Goal: Transaction & Acquisition: Book appointment/travel/reservation

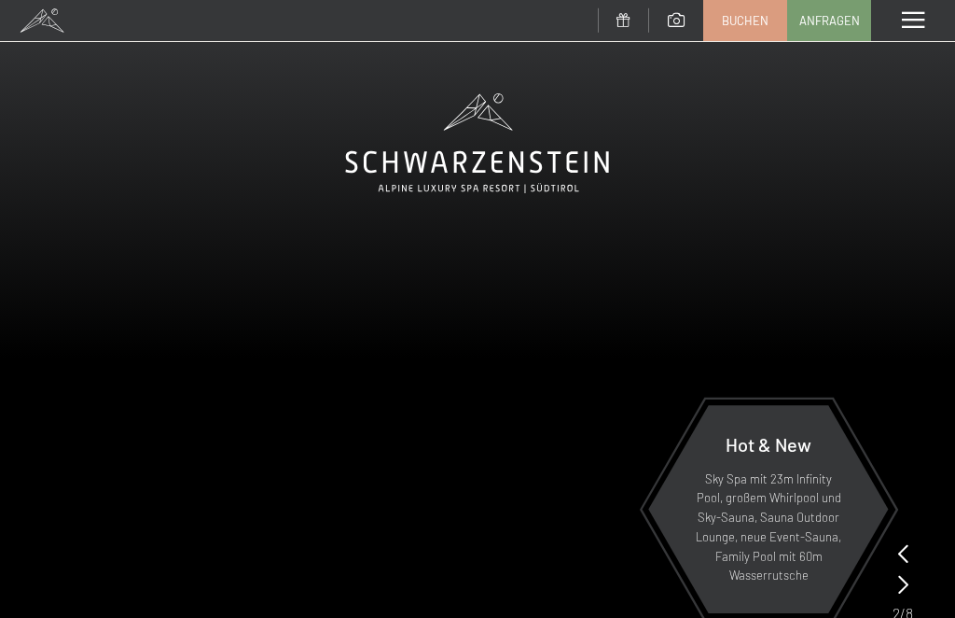
click at [753, 31] on link "Buchen" at bounding box center [745, 20] width 82 height 39
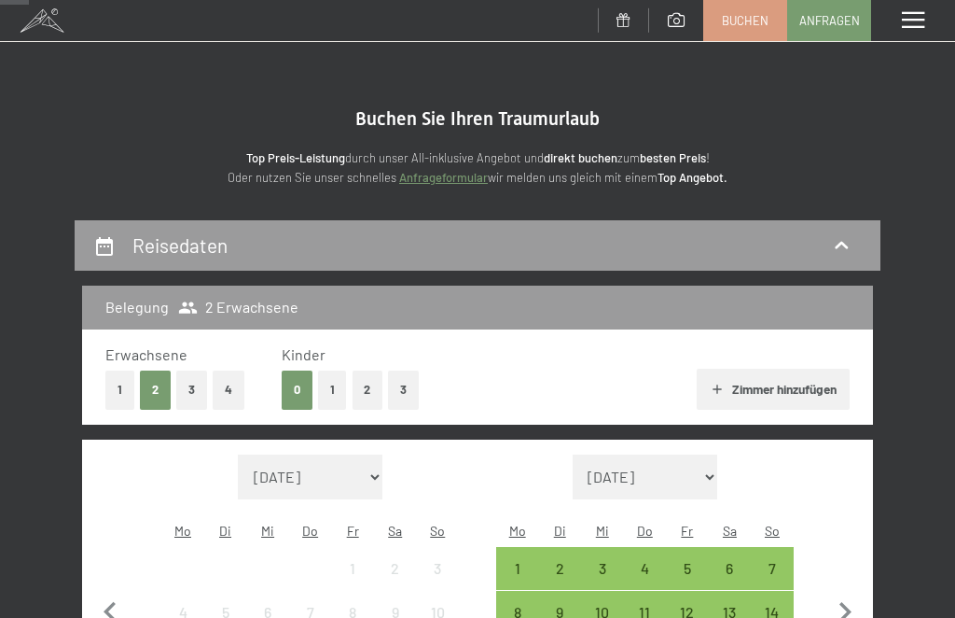
scroll to position [214, 0]
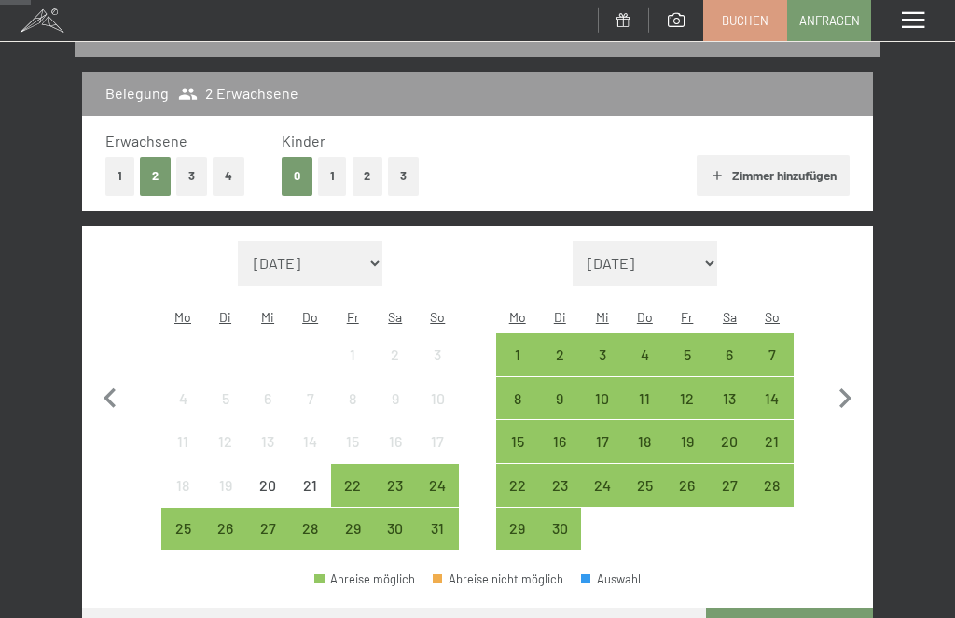
click at [838, 386] on icon "button" at bounding box center [845, 398] width 39 height 39
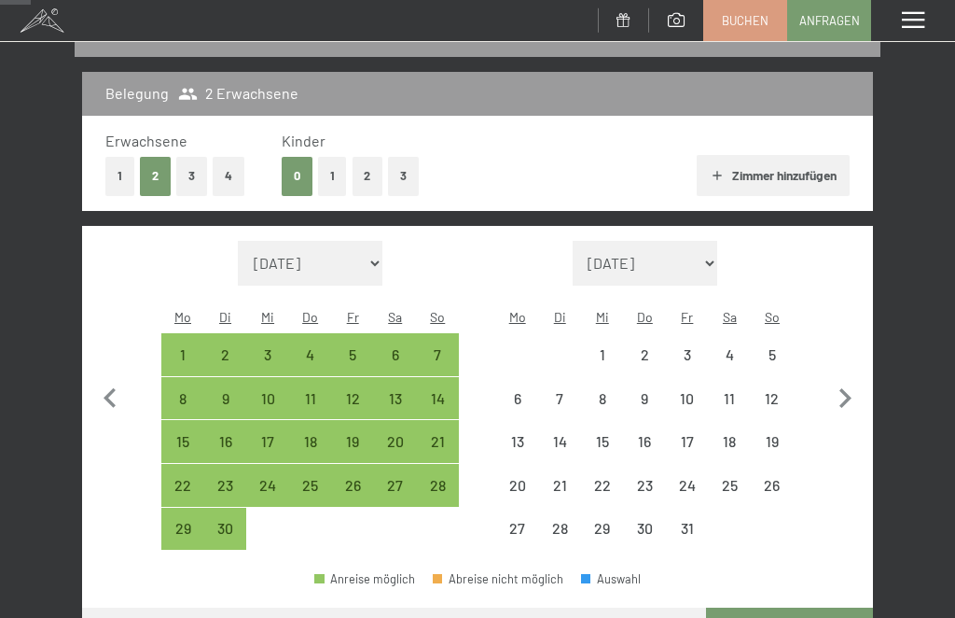
select select "[DATE]"
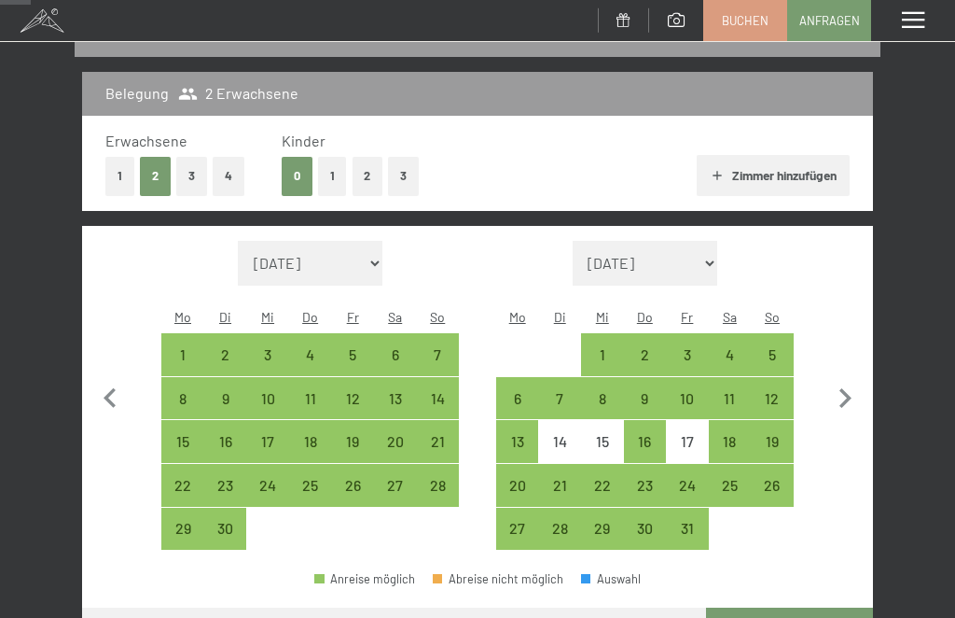
click at [852, 382] on icon "button" at bounding box center [845, 398] width 39 height 39
select select "[DATE]"
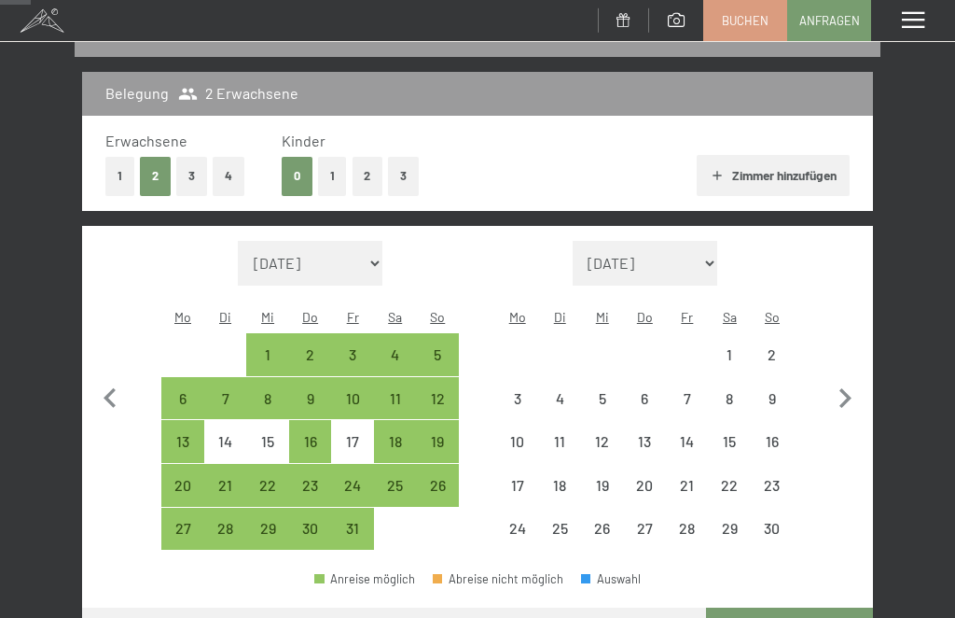
click at [843, 396] on icon "button" at bounding box center [845, 398] width 39 height 39
select select "[DATE]"
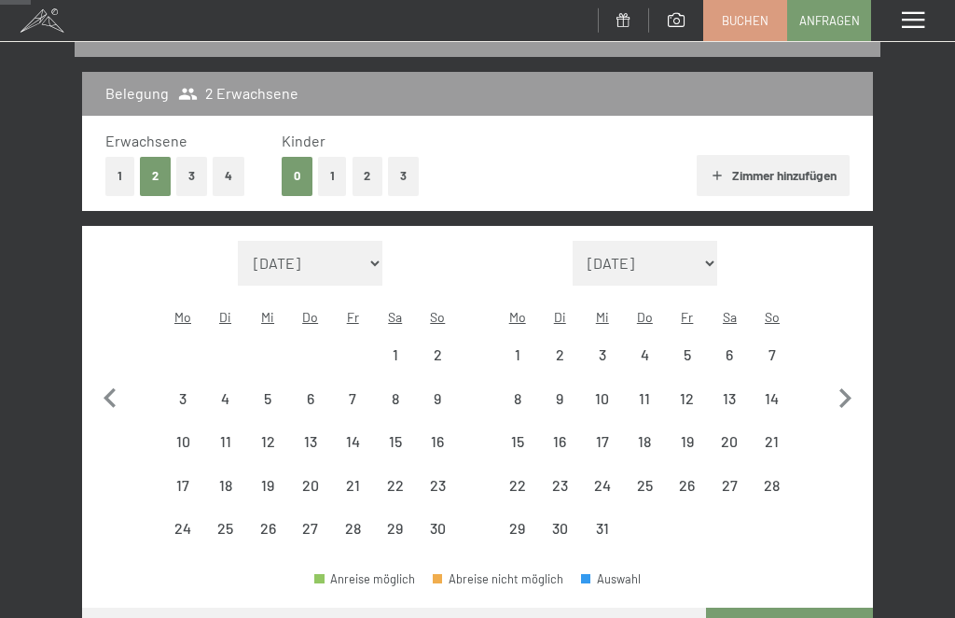
select select "[DATE]"
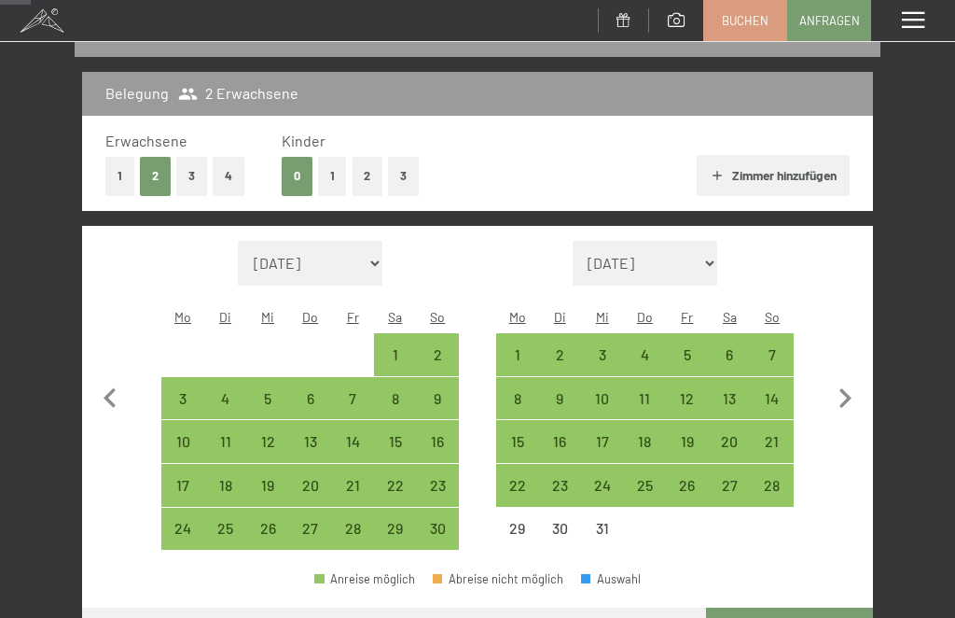
click at [845, 392] on icon "button" at bounding box center [845, 398] width 39 height 39
select select "[DATE]"
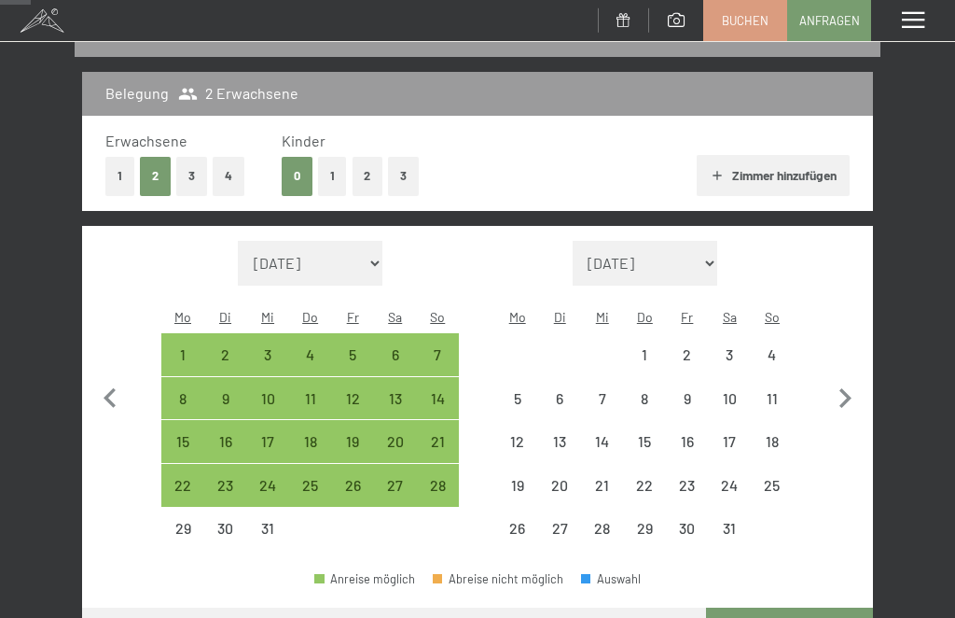
select select "[DATE]"
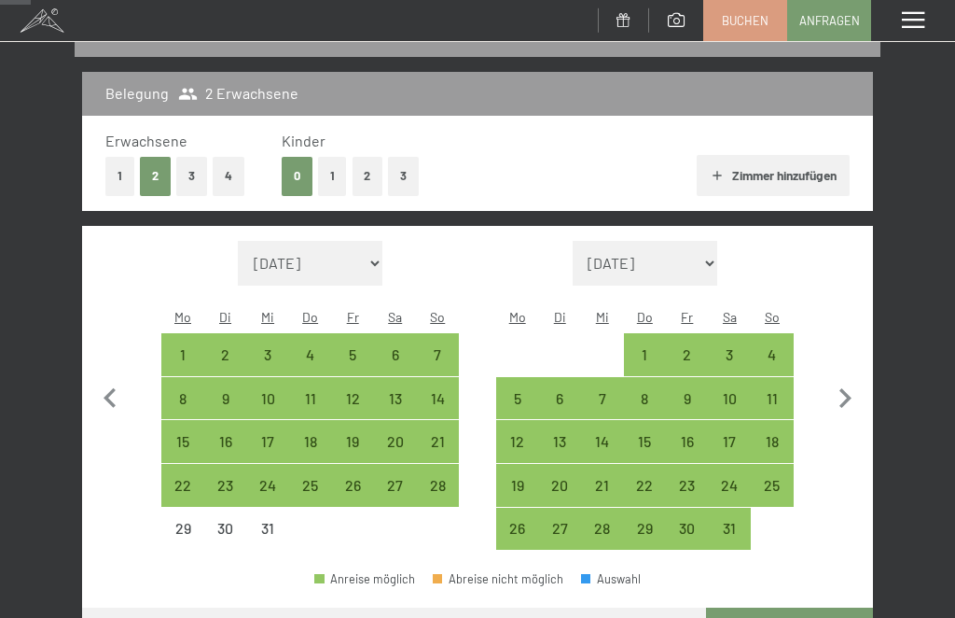
click at [527, 434] on div "12" at bounding box center [517, 453] width 39 height 39
select select "[DATE]"
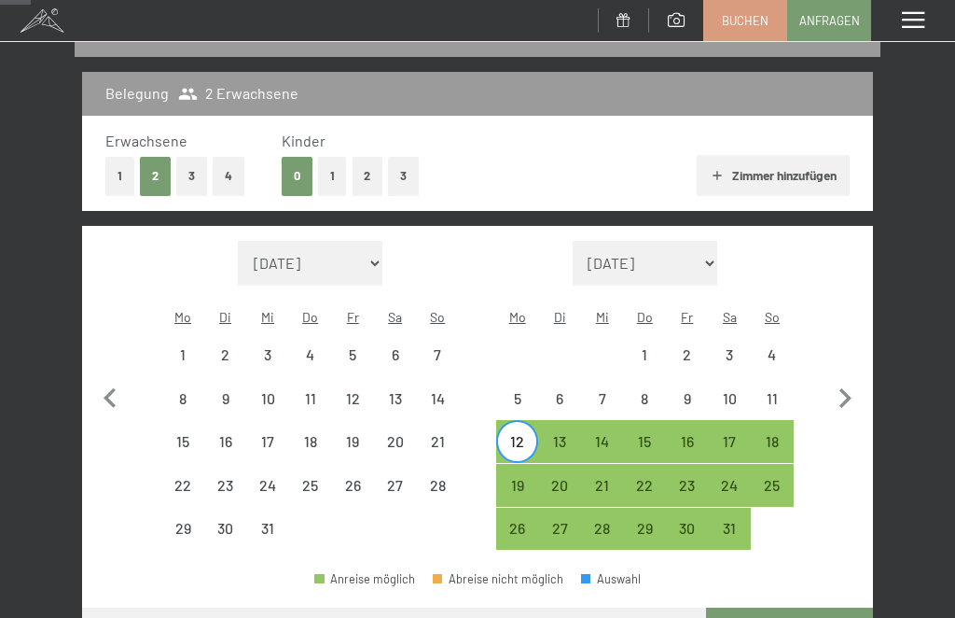
click at [730, 434] on div "17" at bounding box center [730, 453] width 39 height 39
select select "[DATE]"
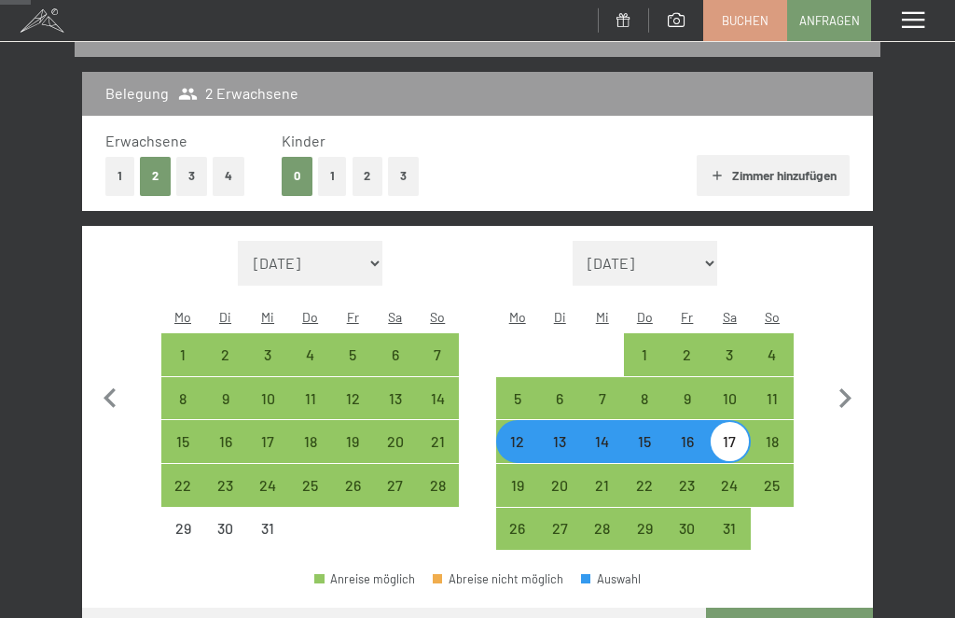
click at [767, 610] on button "Weiter zu „Zimmer“" at bounding box center [789, 629] width 167 height 45
select select "[DATE]"
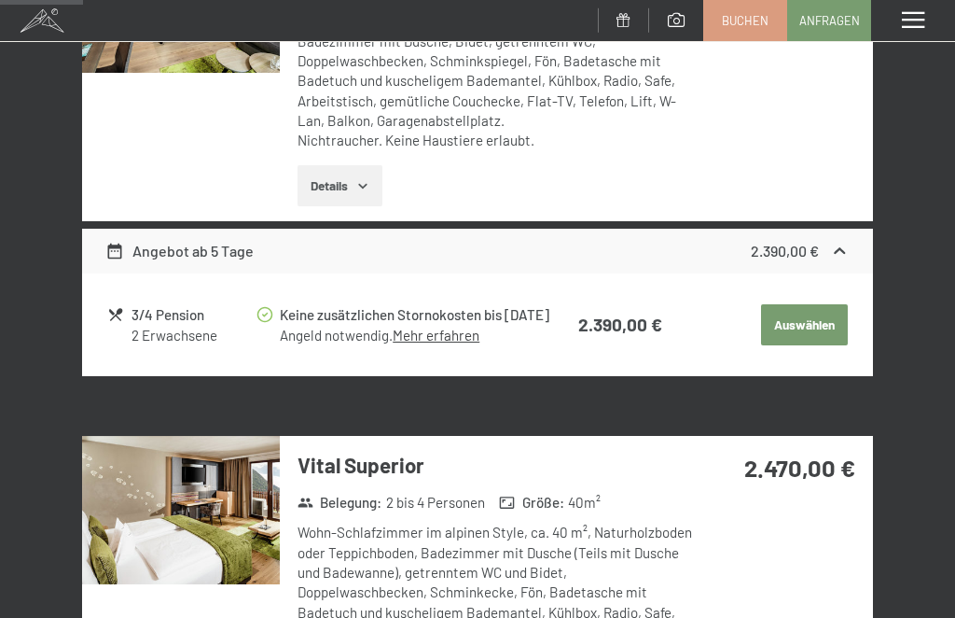
scroll to position [509, 0]
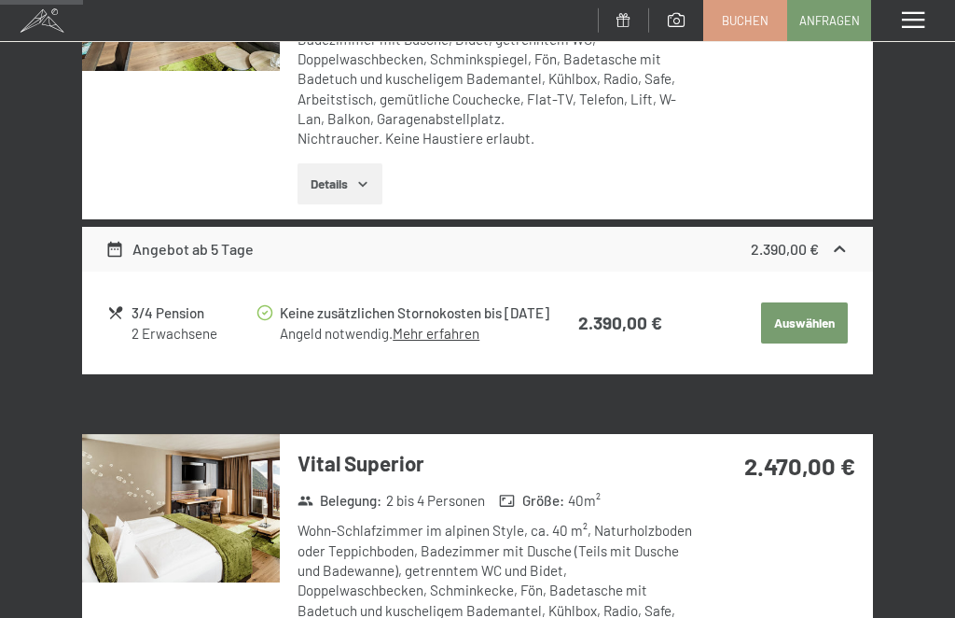
click at [445, 341] on link "Mehr erfahren" at bounding box center [436, 333] width 87 height 17
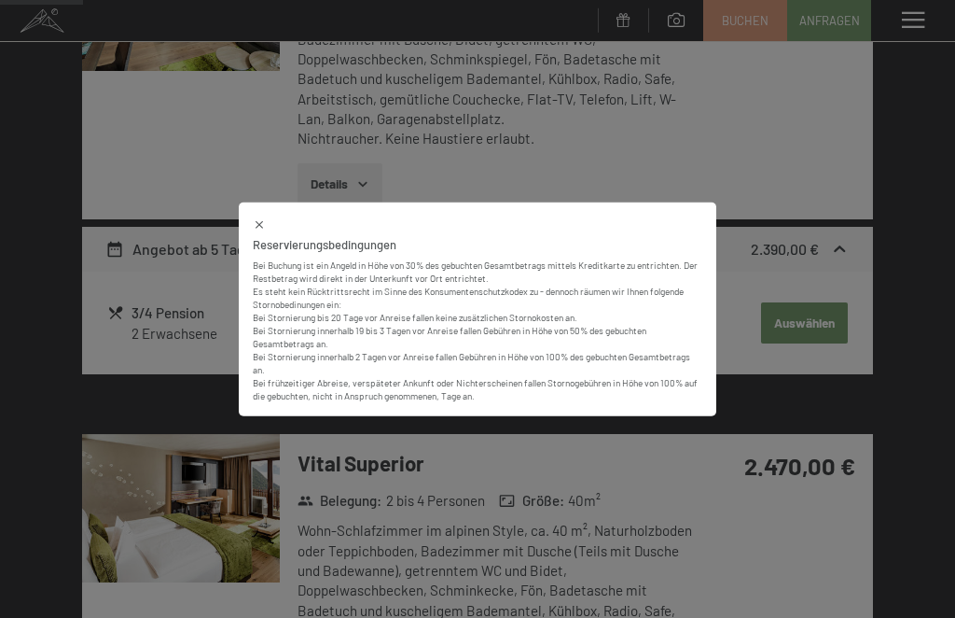
click at [271, 219] on div at bounding box center [478, 223] width 450 height 15
click at [262, 224] on icon at bounding box center [259, 224] width 13 height 13
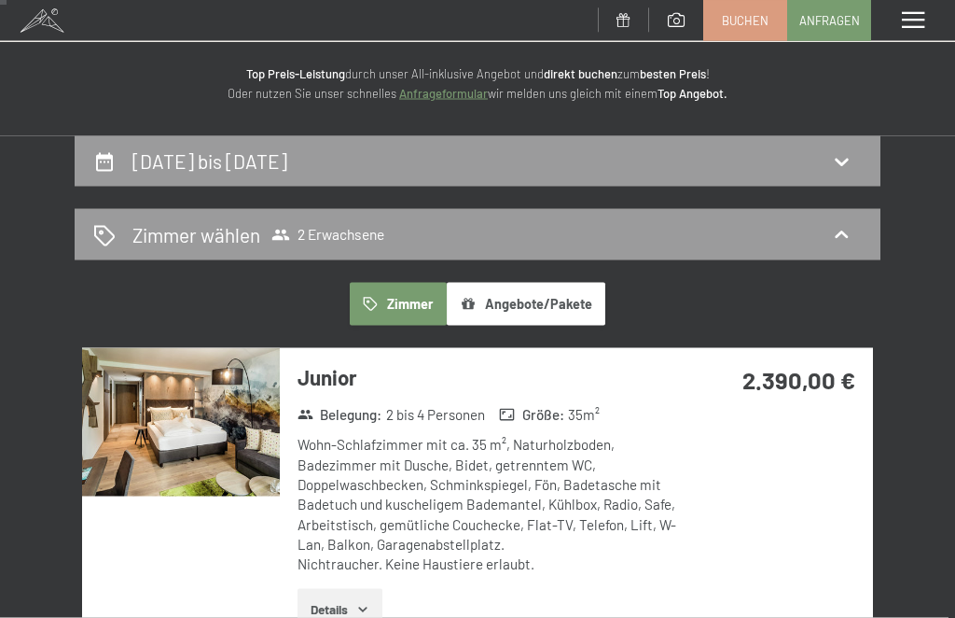
scroll to position [0, 0]
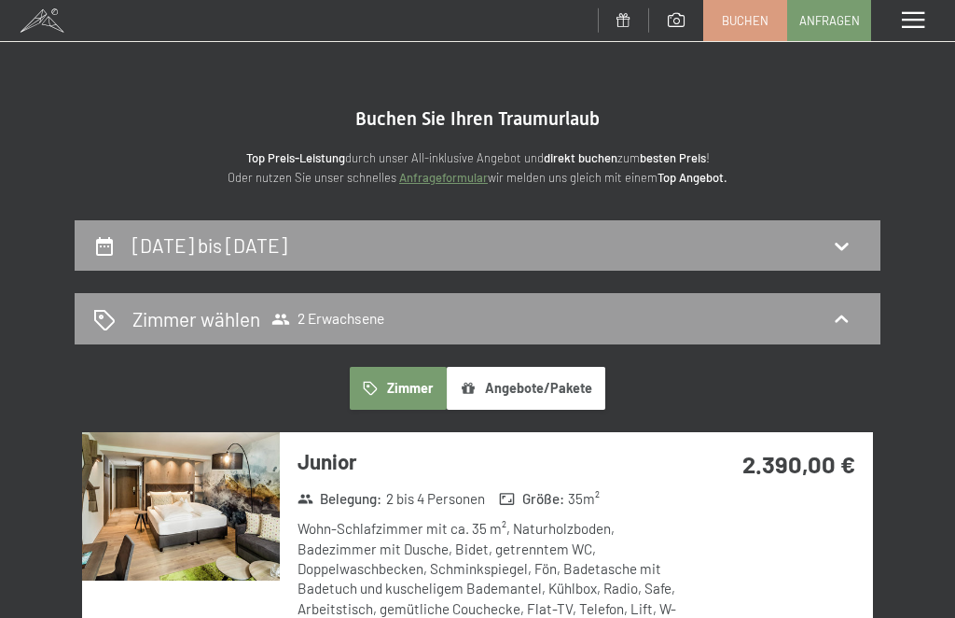
click at [90, 243] on div "[DATE] bis [DATE]" at bounding box center [478, 245] width 806 height 51
select select "[DATE]"
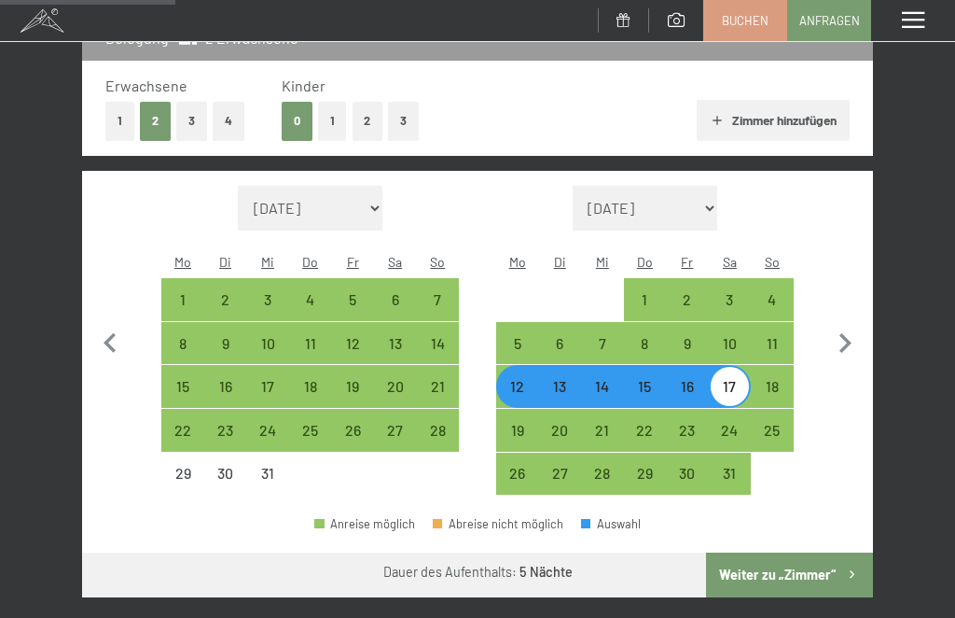
scroll to position [268, 0]
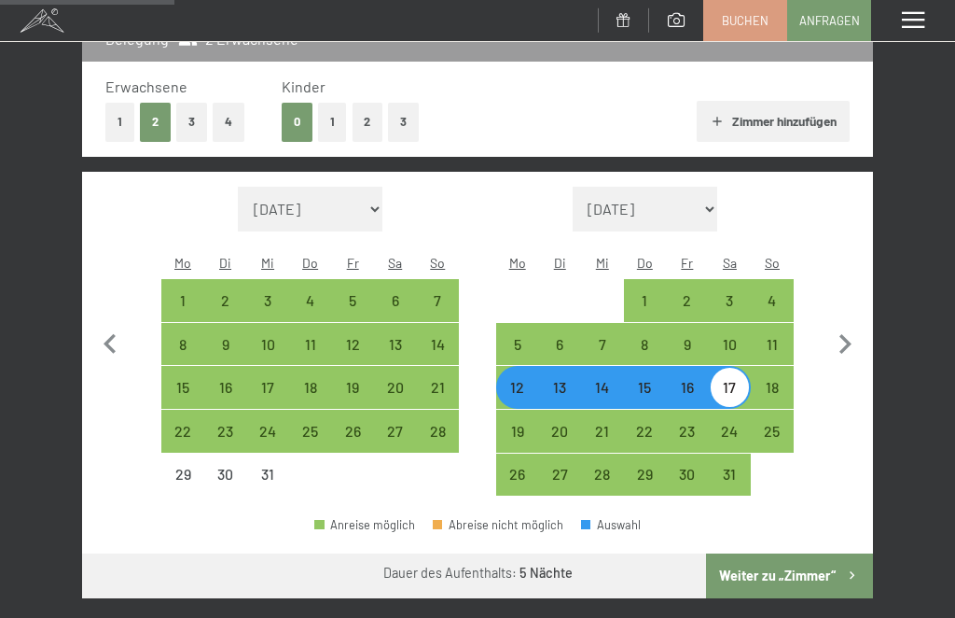
click at [771, 380] on div "18" at bounding box center [772, 399] width 39 height 39
select select "[DATE]"
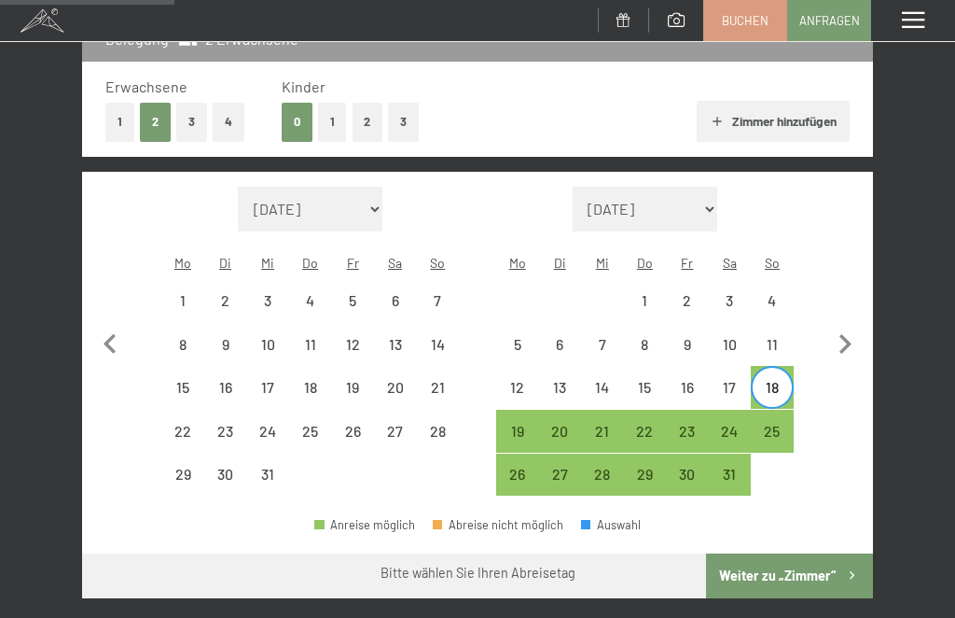
click at [688, 424] on div "23" at bounding box center [687, 443] width 39 height 39
select select "[DATE]"
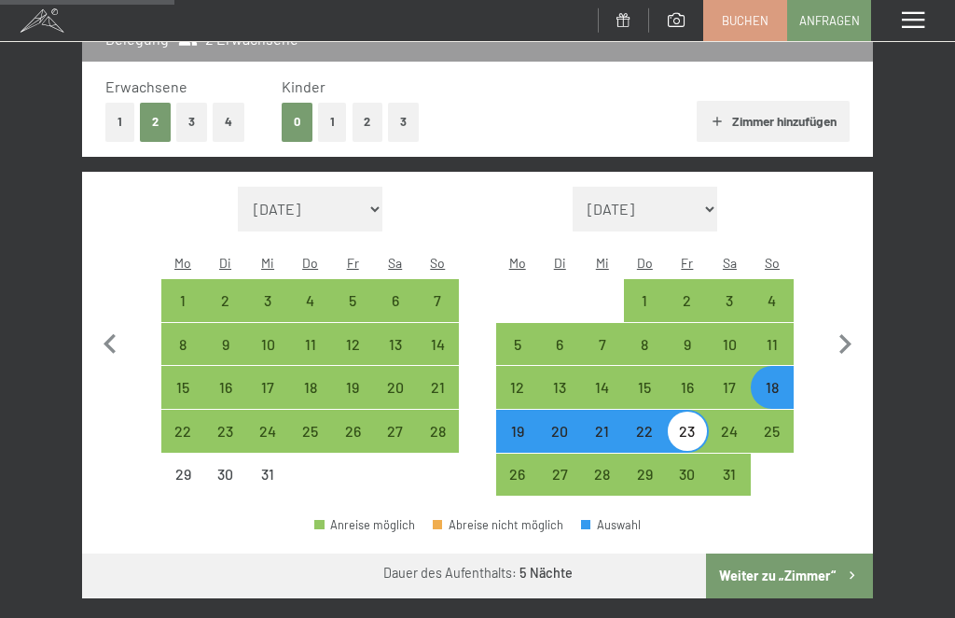
click at [772, 556] on button "Weiter zu „Zimmer“" at bounding box center [789, 575] width 167 height 45
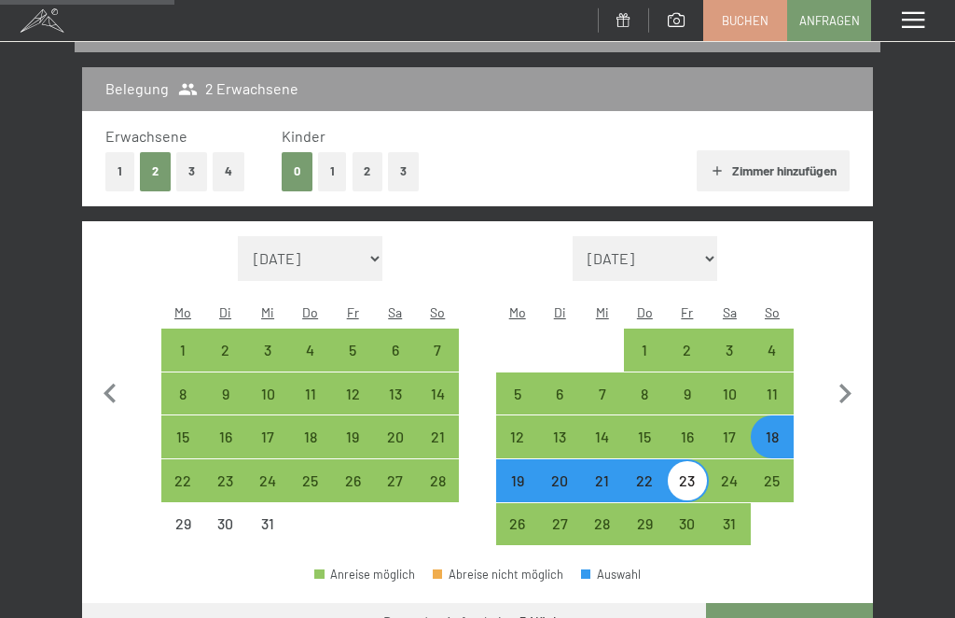
select select "[DATE]"
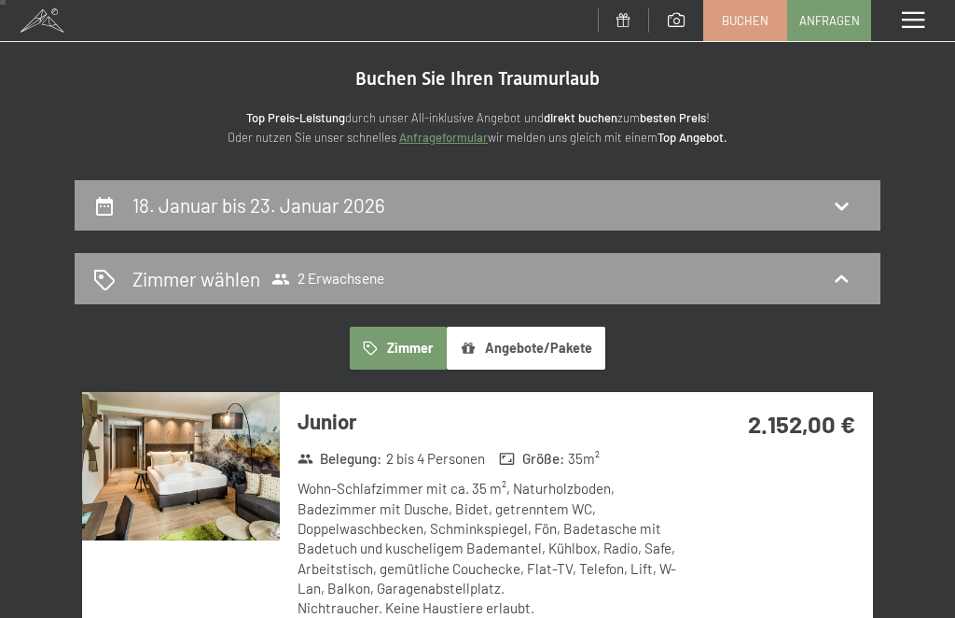
scroll to position [38, 0]
